Goal: Check status: Check status

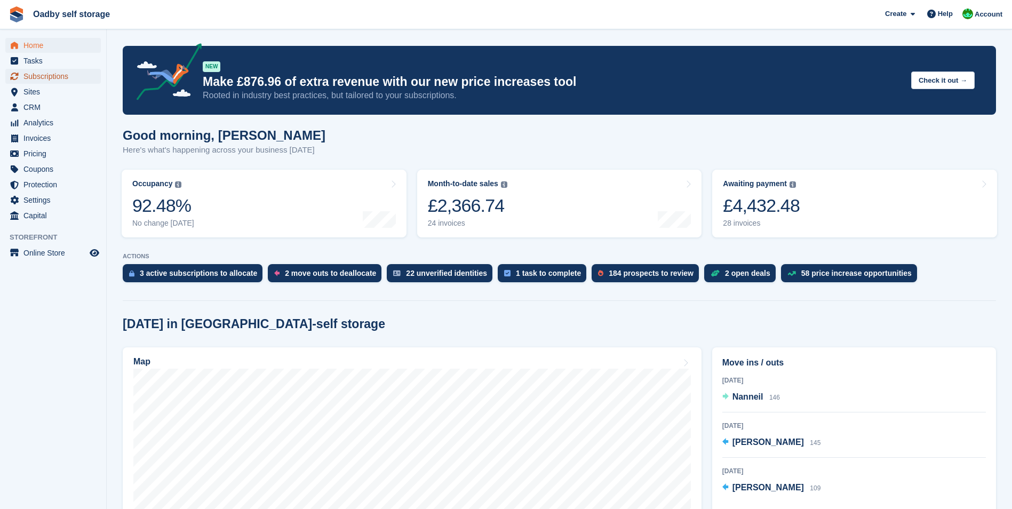
click at [37, 76] on span "Subscriptions" at bounding box center [55, 76] width 64 height 15
click at [41, 77] on span "Subscriptions" at bounding box center [55, 76] width 64 height 15
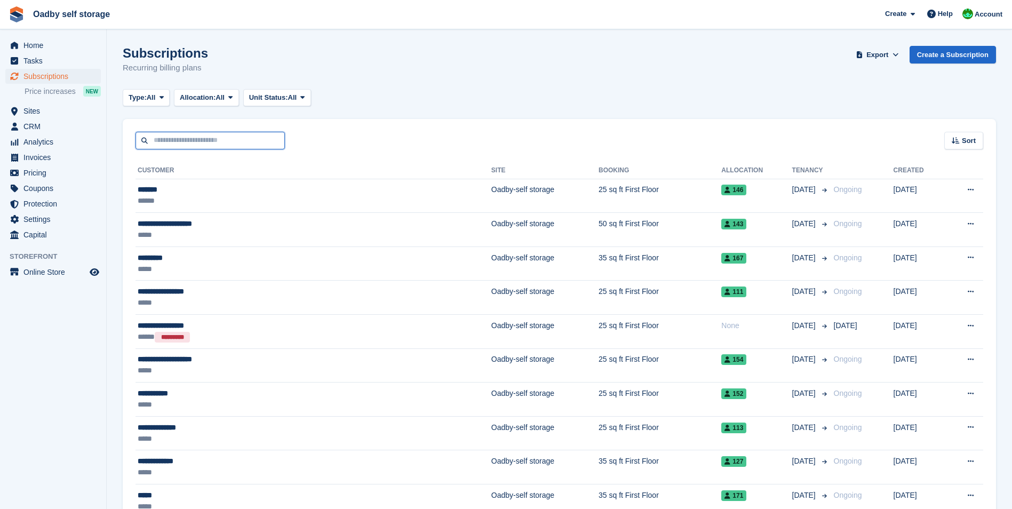
click at [159, 145] on input "text" at bounding box center [209, 141] width 149 height 18
type input "*******"
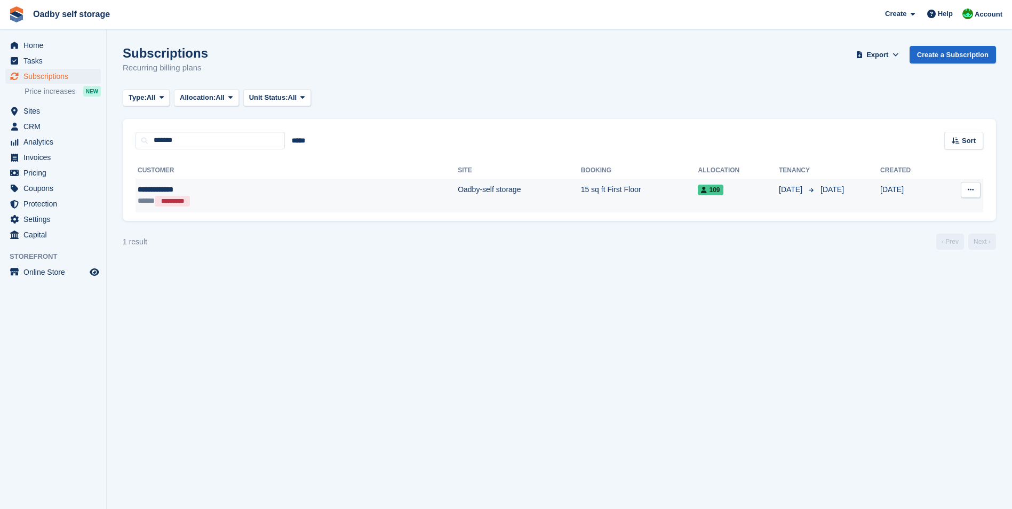
click at [458, 185] on td "Oadby-self storage" at bounding box center [519, 196] width 123 height 34
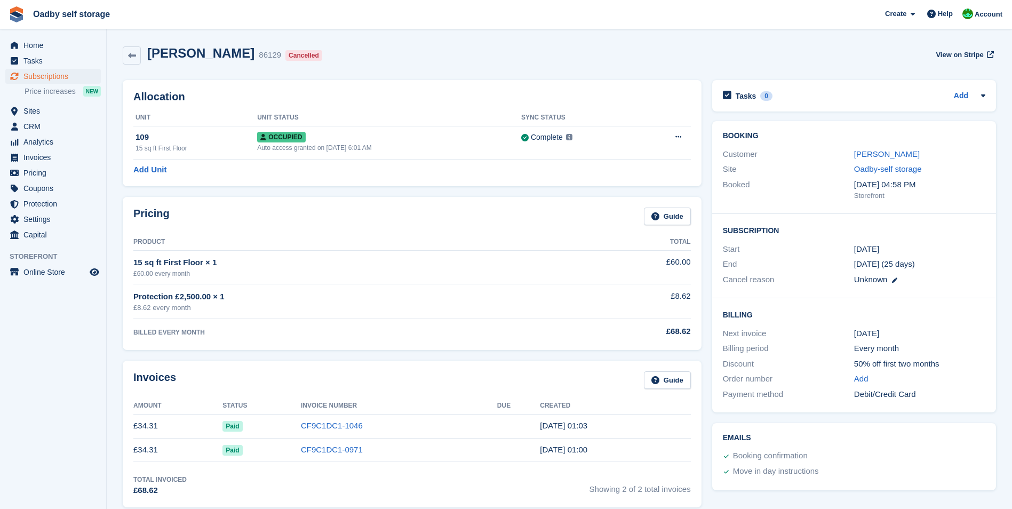
scroll to position [53, 0]
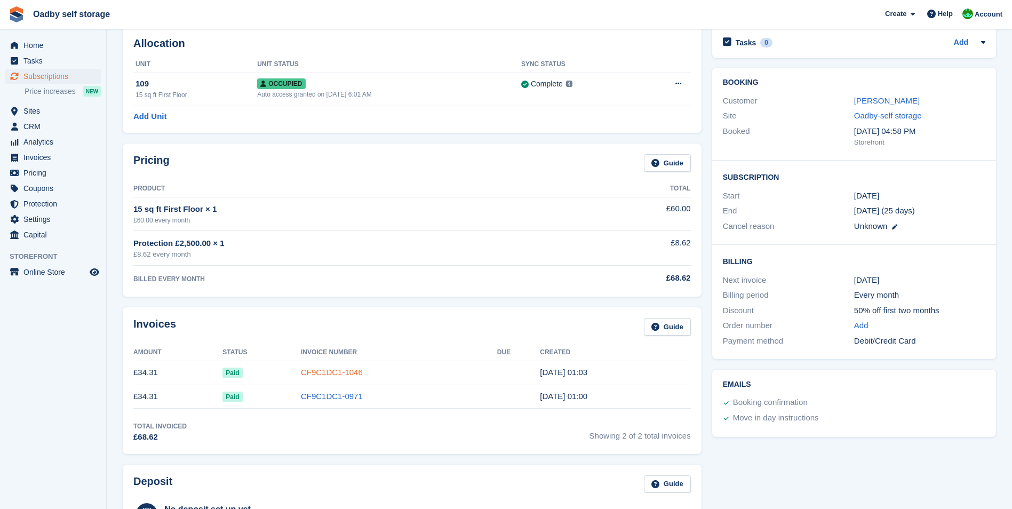
click at [324, 373] on link "CF9C1DC1-1046" at bounding box center [332, 371] width 62 height 9
